Goal: Transaction & Acquisition: Purchase product/service

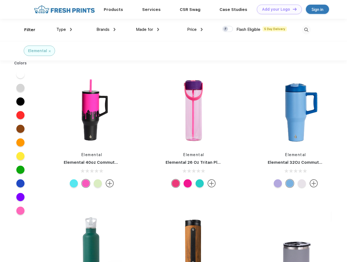
click at [277, 9] on link "Add your Logo Design Tool" at bounding box center [279, 10] width 45 height 10
click at [0, 0] on div "Design Tool" at bounding box center [0, 0] width 0 height 0
click at [292, 9] on link "Add your Logo Design Tool" at bounding box center [279, 10] width 45 height 10
click at [26, 30] on div "Filter" at bounding box center [29, 30] width 11 height 6
click at [64, 29] on span "Type" at bounding box center [61, 29] width 10 height 5
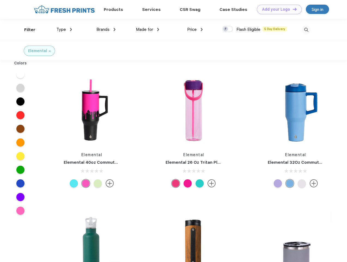
click at [106, 29] on span "Brands" at bounding box center [102, 29] width 13 height 5
click at [148, 29] on span "Made for" at bounding box center [144, 29] width 17 height 5
click at [195, 29] on span "Price" at bounding box center [192, 29] width 10 height 5
click at [228, 29] on div at bounding box center [227, 29] width 11 height 6
click at [226, 29] on input "checkbox" at bounding box center [224, 28] width 4 height 4
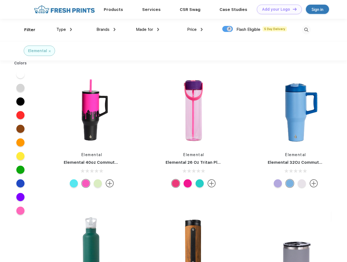
click at [306, 30] on img at bounding box center [306, 29] width 9 height 9
